Goal: Information Seeking & Learning: Check status

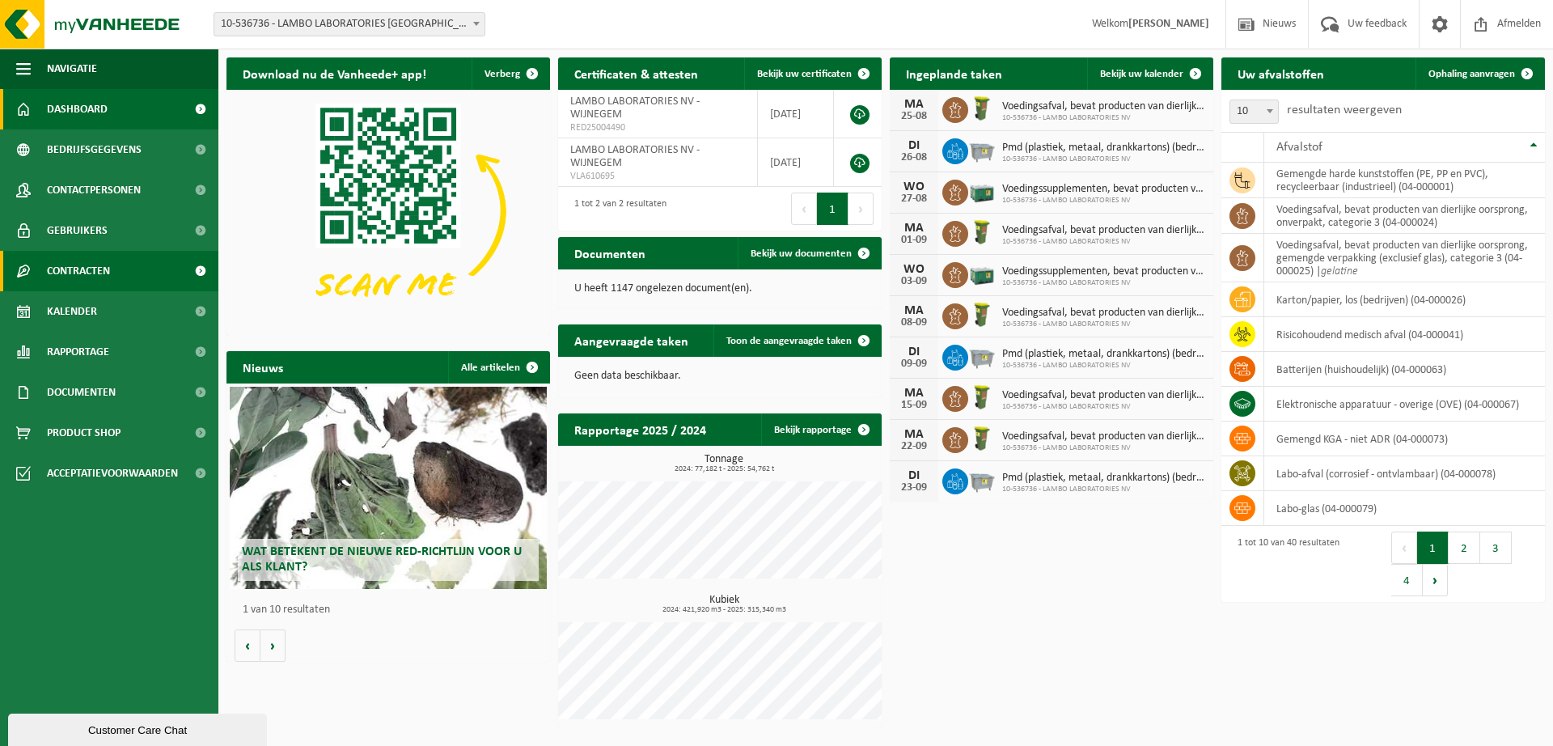
click at [122, 275] on link "Contracten" at bounding box center [109, 271] width 218 height 40
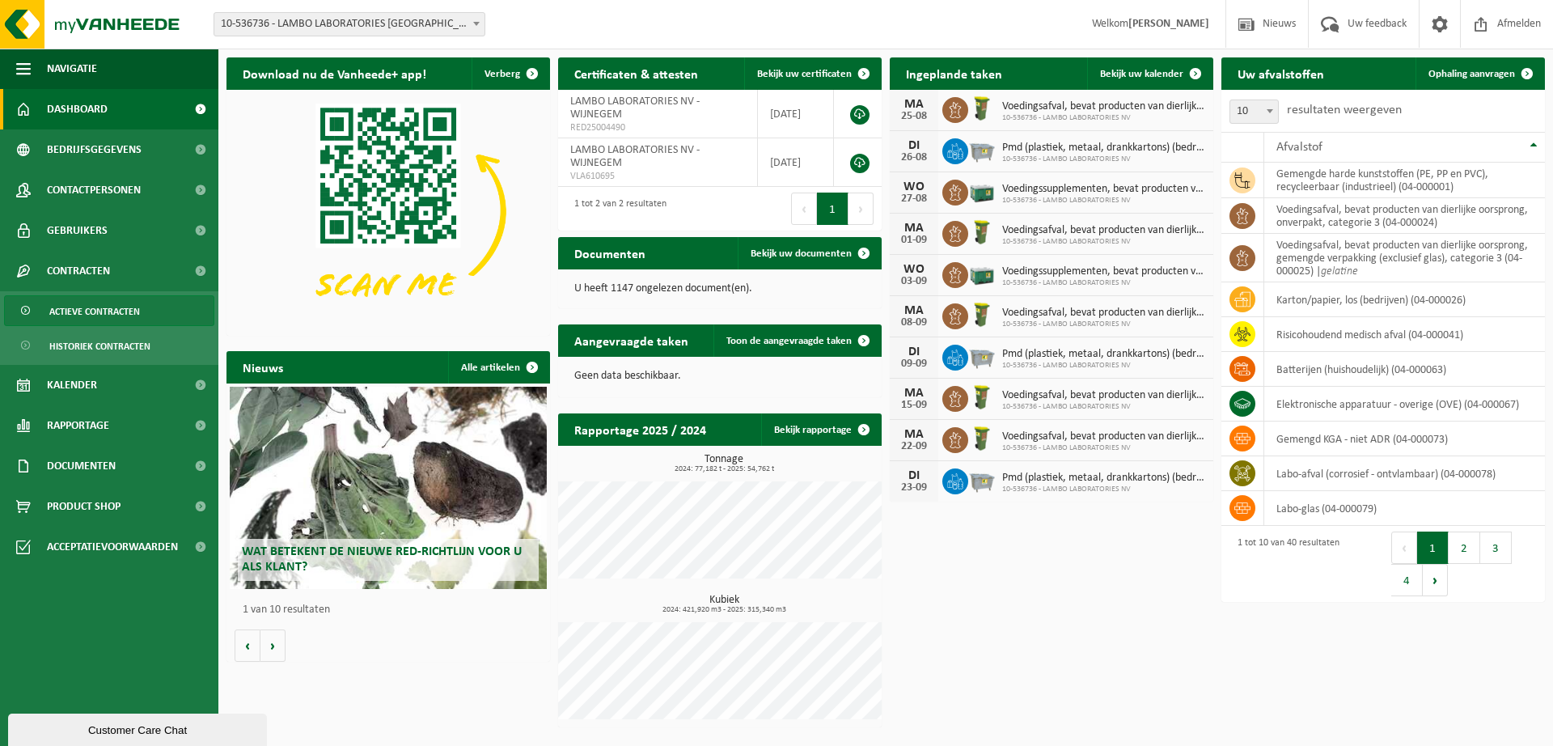
click at [125, 310] on span "Actieve contracten" at bounding box center [94, 311] width 91 height 31
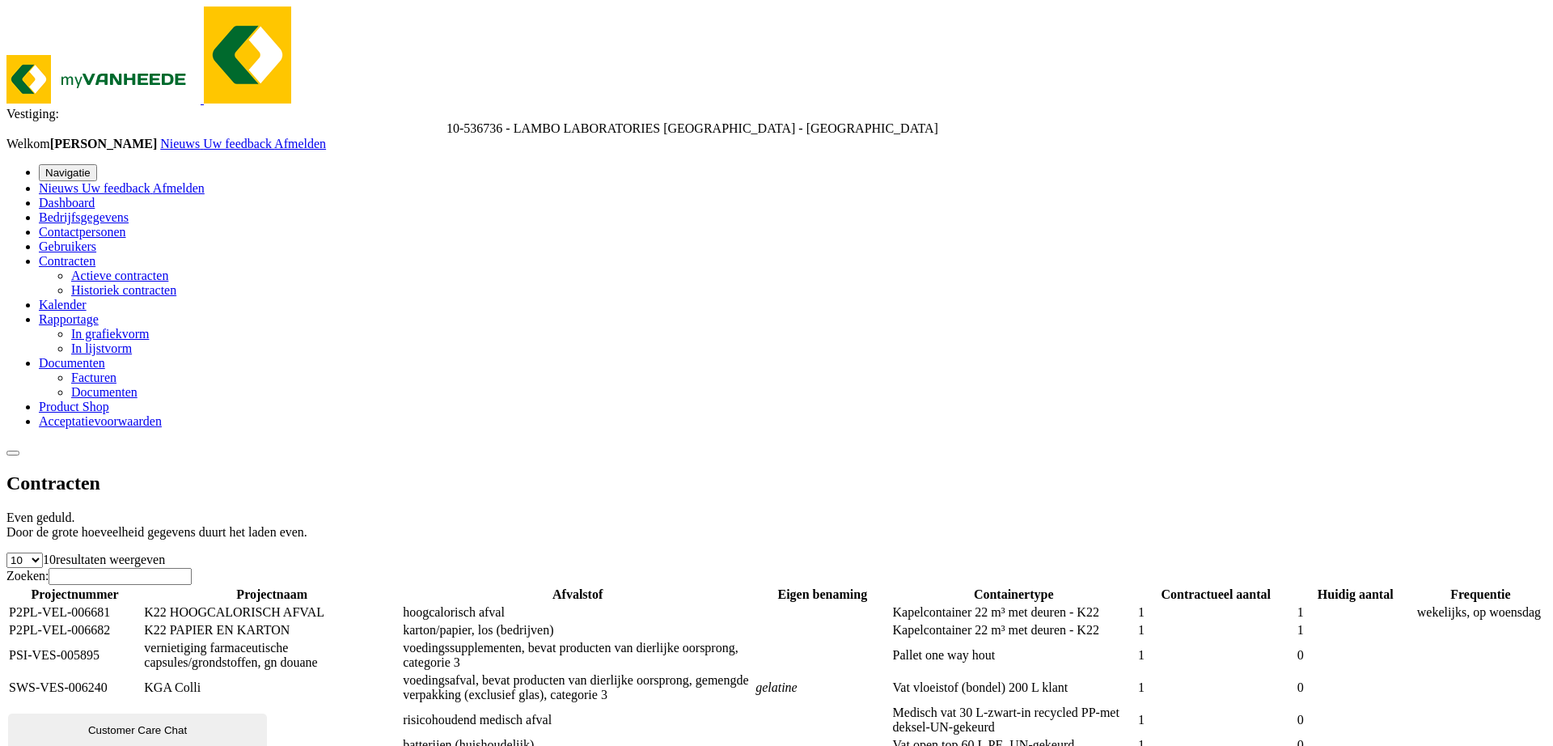
click at [753, 672] on td "voedingsafval, bevat producten van dierlijke oorsprong, gemengde verpakking (ex…" at bounding box center [577, 687] width 351 height 31
click at [142, 672] on td "SWS-VES-006240" at bounding box center [74, 687] width 133 height 31
click at [384, 672] on td "KGA Colli" at bounding box center [271, 687] width 257 height 31
click at [400, 672] on td "KGA Colli" at bounding box center [271, 687] width 257 height 31
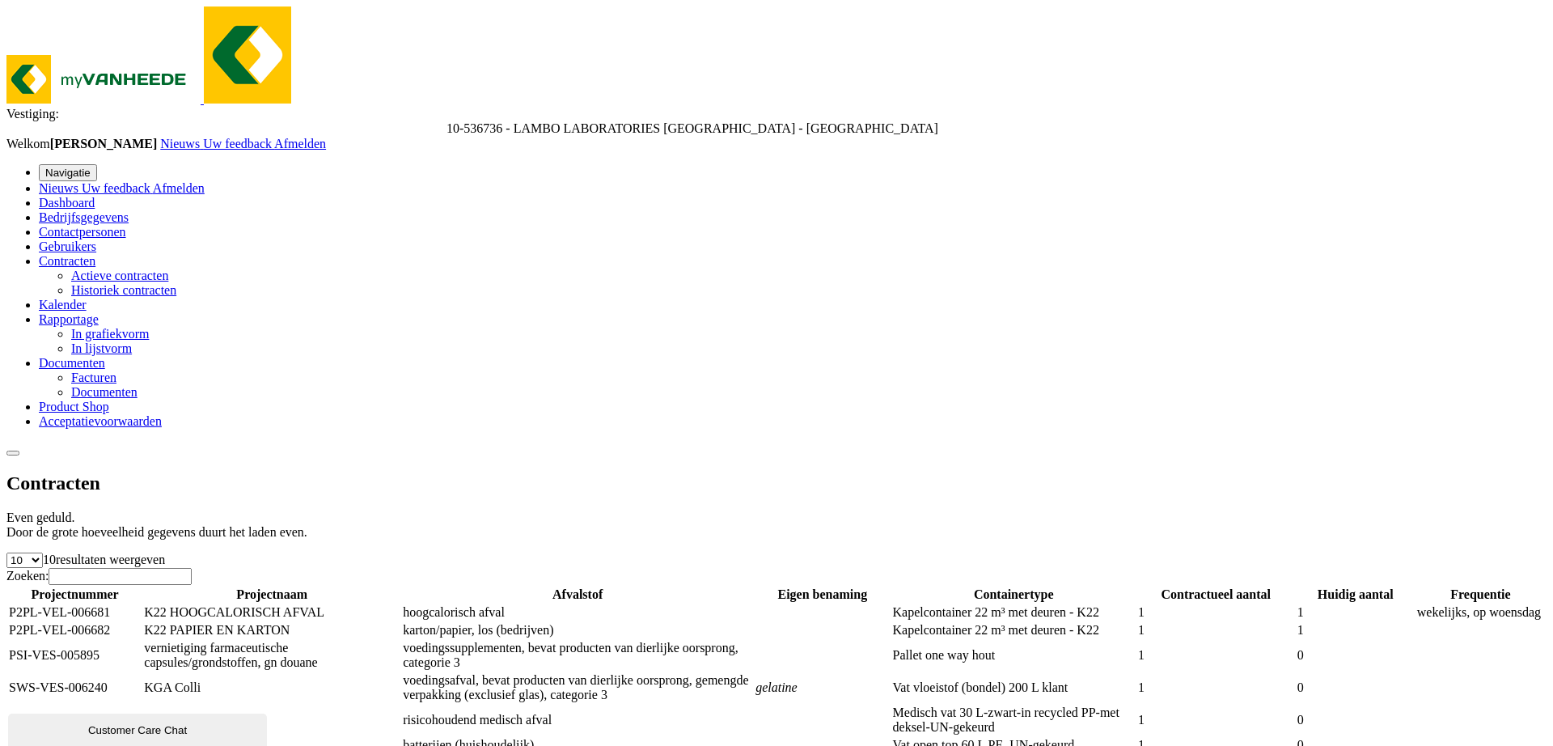
click at [389, 604] on td "K22 HOOGCALORISCH AFVAL" at bounding box center [271, 612] width 257 height 16
click at [399, 640] on td "vernietiging farmaceutische capsules/grondstoffen, gn douane" at bounding box center [271, 655] width 257 height 31
click at [400, 705] on td "KGA Colli" at bounding box center [271, 720] width 257 height 31
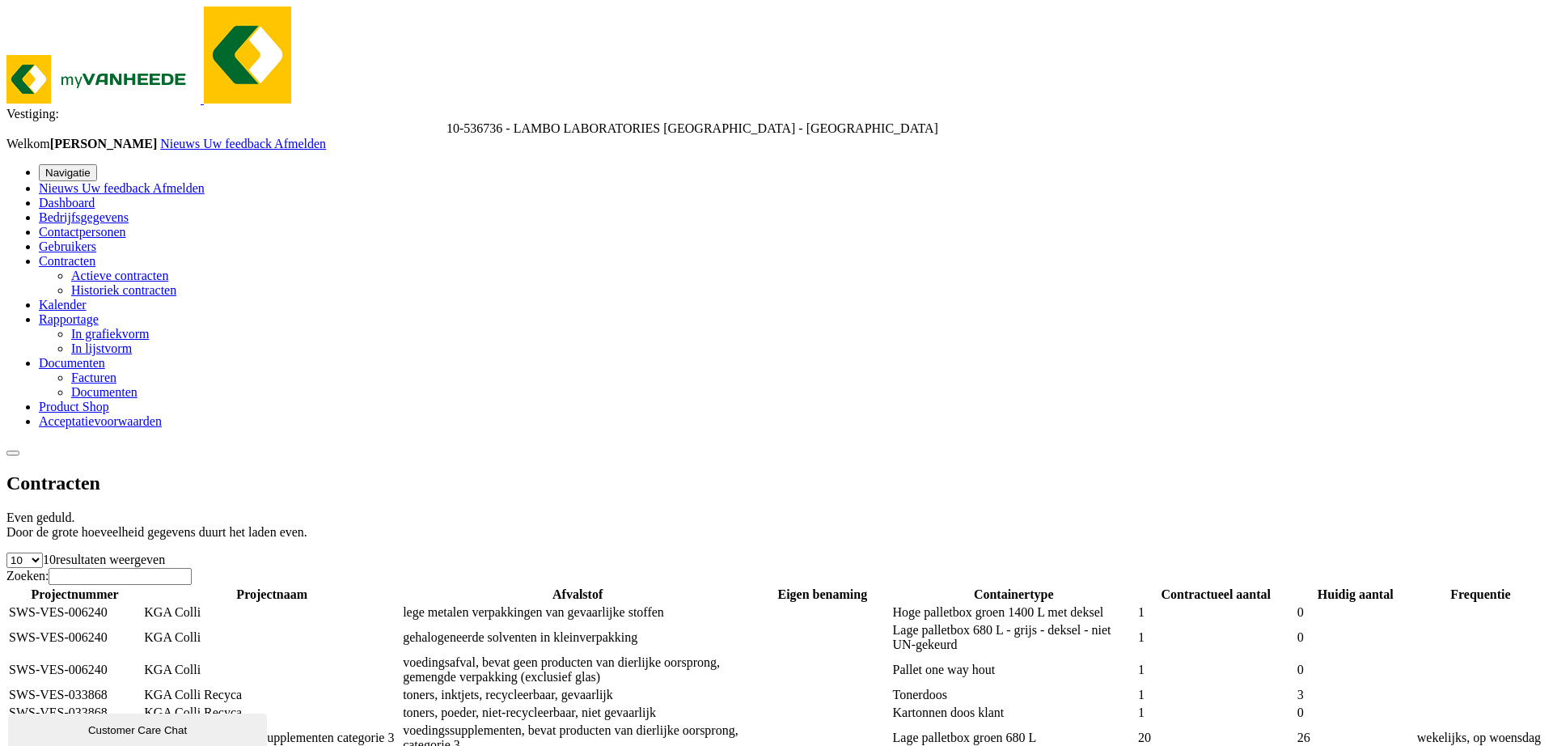
click at [400, 654] on td "KGA Colli" at bounding box center [271, 669] width 257 height 31
drag, startPoint x: 484, startPoint y: 233, endPoint x: 747, endPoint y: 248, distance: 264.1
click at [400, 654] on td "KGA Colli" at bounding box center [271, 669] width 257 height 31
click at [748, 654] on td "voedingsafval, bevat geen producten van dierlijke oorsprong, gemengde verpakkin…" at bounding box center [577, 669] width 351 height 31
click at [56, 552] on span at bounding box center [56, 559] width 0 height 14
